Goal: Book appointment/travel/reservation

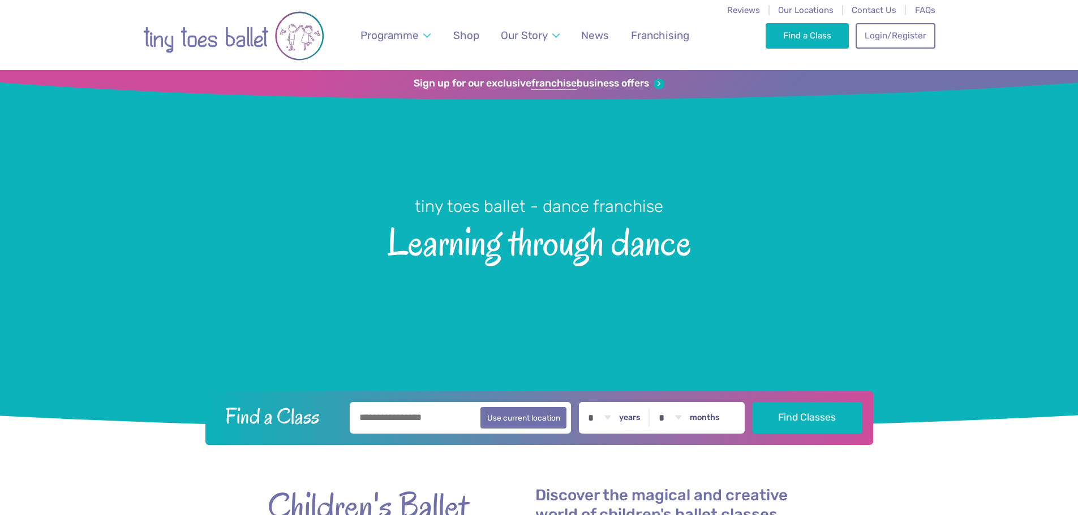
click at [407, 419] on input "text" at bounding box center [461, 418] width 222 height 32
drag, startPoint x: 423, startPoint y: 424, endPoint x: 311, endPoint y: 419, distance: 112.7
click at [313, 419] on form "**********" at bounding box center [538, 418] width 653 height 32
type input "*******"
click at [752, 402] on button "Find Classes" at bounding box center [806, 418] width 109 height 32
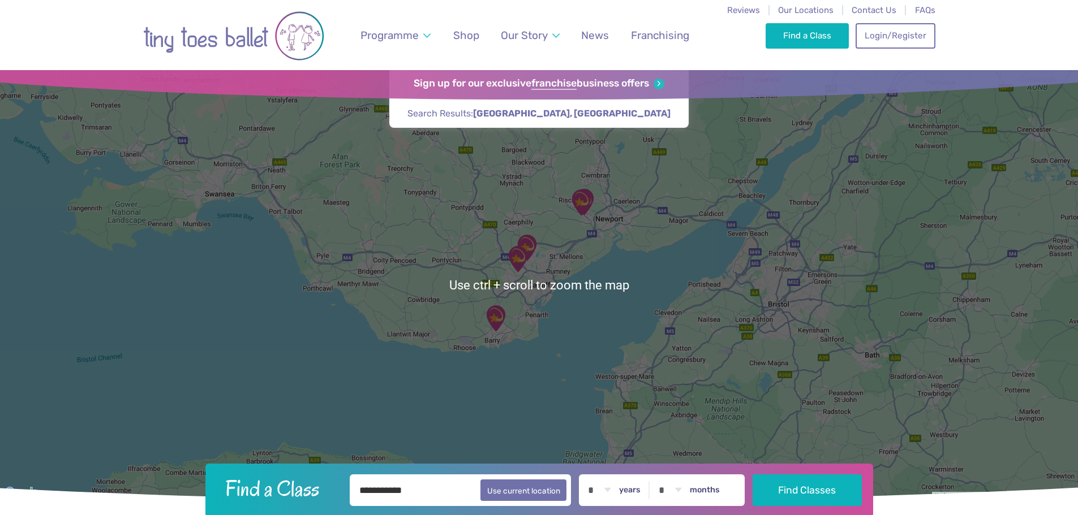
click at [810, 5] on div "Find a Class Login/Register 0" at bounding box center [849, 35] width 169 height 70
click at [810, 8] on span "Our Locations" at bounding box center [805, 10] width 55 height 10
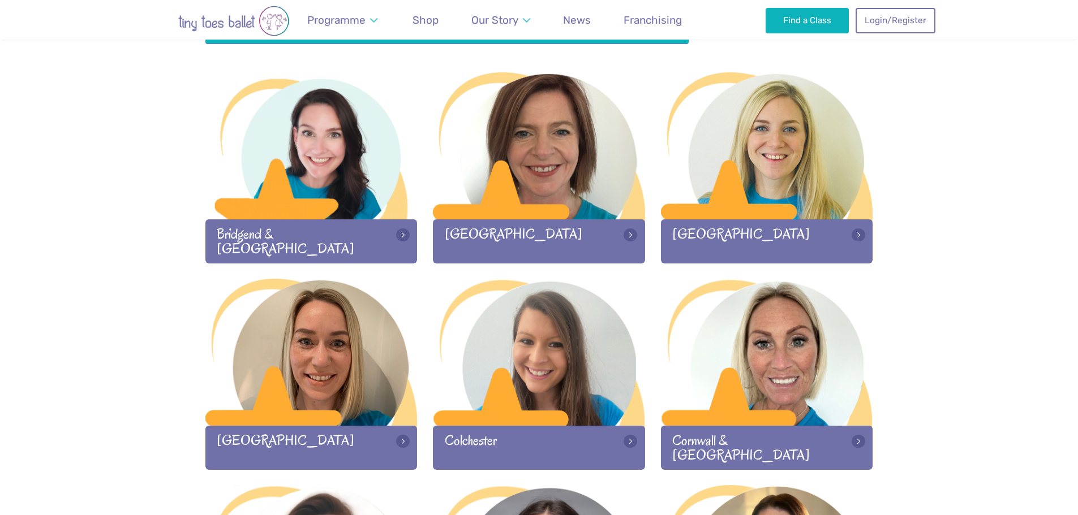
scroll to position [339, 0]
click at [752, 208] on div at bounding box center [767, 146] width 212 height 149
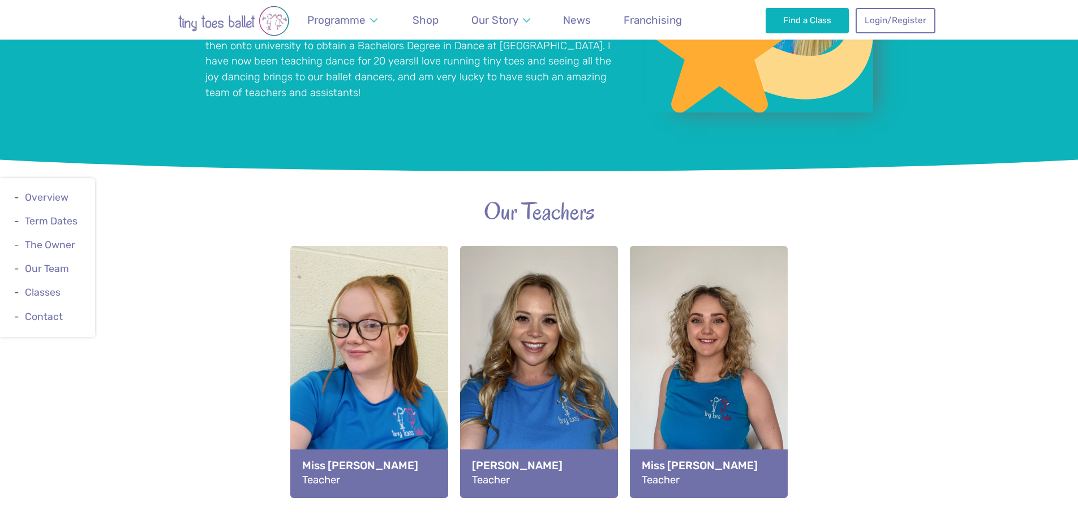
scroll to position [1051, 0]
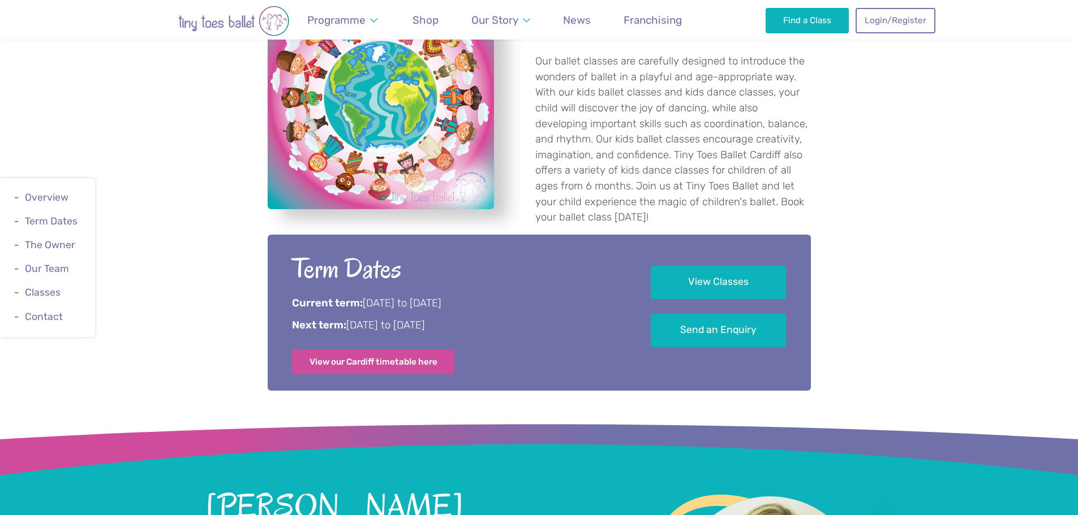
click at [700, 266] on link "View Classes" at bounding box center [718, 282] width 135 height 33
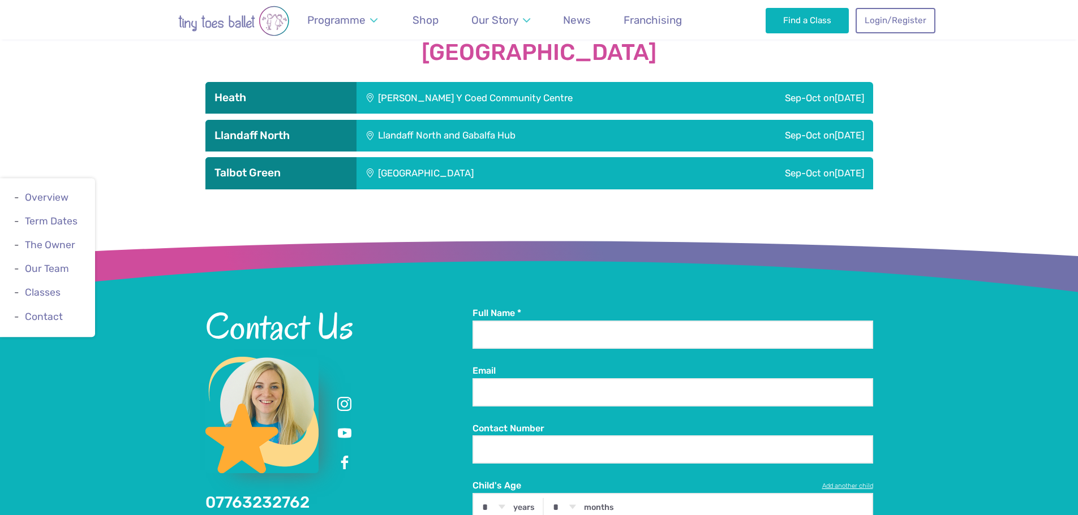
click at [593, 84] on div "[PERSON_NAME] Y Coed Community Centre" at bounding box center [536, 98] width 361 height 32
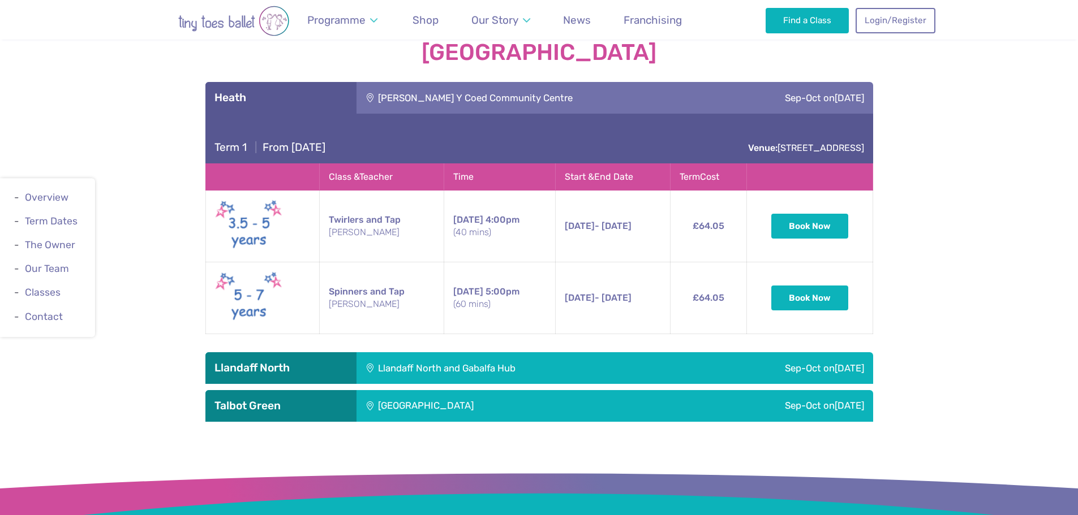
click at [990, 334] on div "Our Classes in [GEOGRAPHIC_DATA][PERSON_NAME] Y Coed Community Centre Sep-Oct […" at bounding box center [539, 217] width 1078 height 410
